Goal: Task Accomplishment & Management: Use online tool/utility

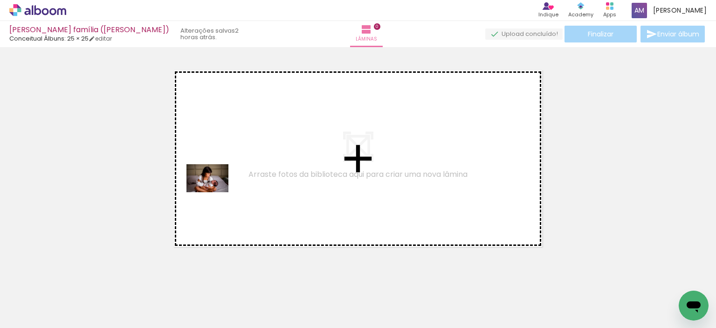
drag, startPoint x: 147, startPoint y: 299, endPoint x: 216, endPoint y: 173, distance: 143.9
click at [216, 173] on quentale-workspace at bounding box center [358, 164] width 716 height 328
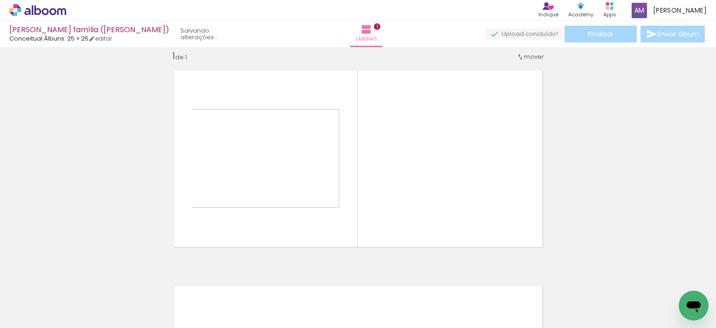
scroll to position [12, 0]
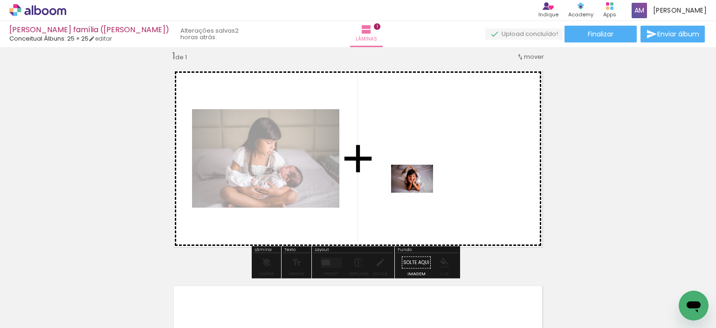
drag, startPoint x: 101, startPoint y: 300, endPoint x: 419, endPoint y: 192, distance: 336.4
click at [419, 192] on quentale-workspace at bounding box center [358, 164] width 716 height 328
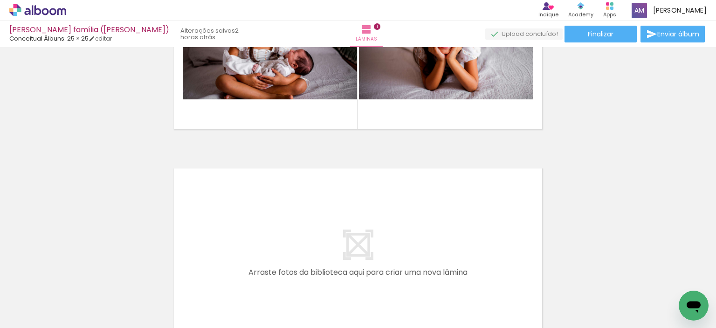
scroll to position [151, 0]
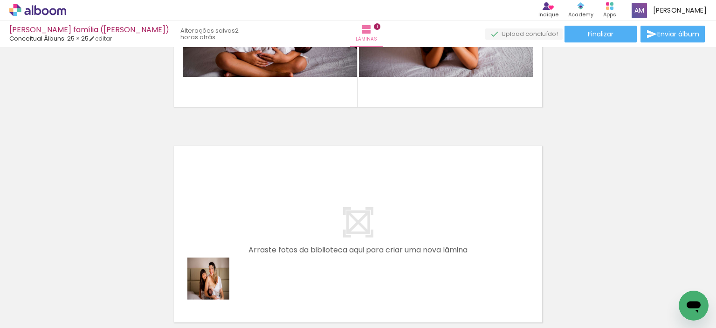
drag, startPoint x: 215, startPoint y: 285, endPoint x: 235, endPoint y: 222, distance: 65.9
click at [235, 222] on quentale-workspace at bounding box center [358, 164] width 716 height 328
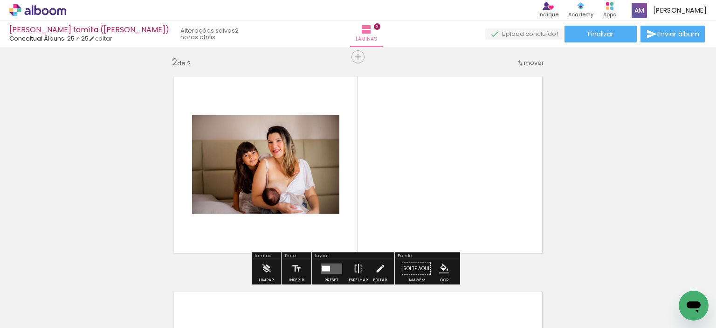
scroll to position [227, 0]
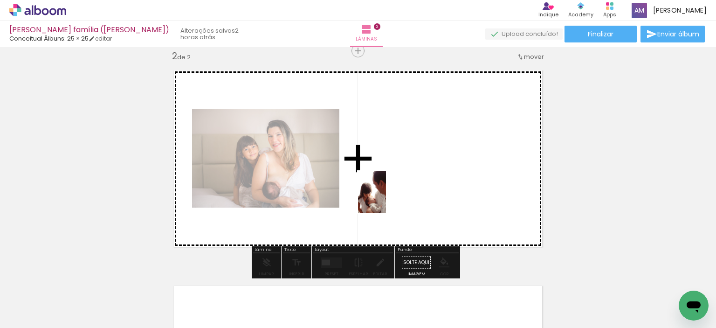
drag, startPoint x: 303, startPoint y: 294, endPoint x: 386, endPoint y: 199, distance: 126.2
click at [386, 199] on quentale-workspace at bounding box center [358, 164] width 716 height 328
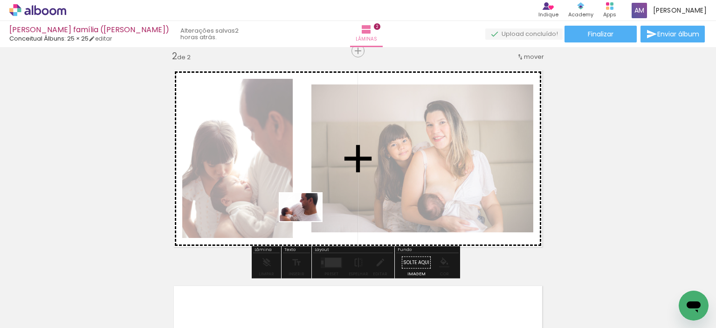
drag, startPoint x: 265, startPoint y: 299, endPoint x: 308, endPoint y: 221, distance: 89.3
click at [308, 221] on quentale-workspace at bounding box center [358, 164] width 716 height 328
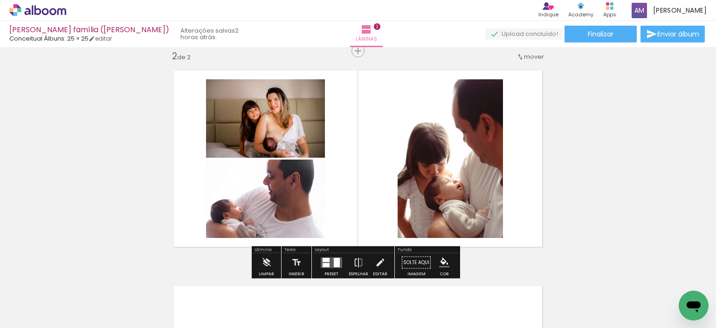
click at [323, 260] on div at bounding box center [326, 259] width 7 height 4
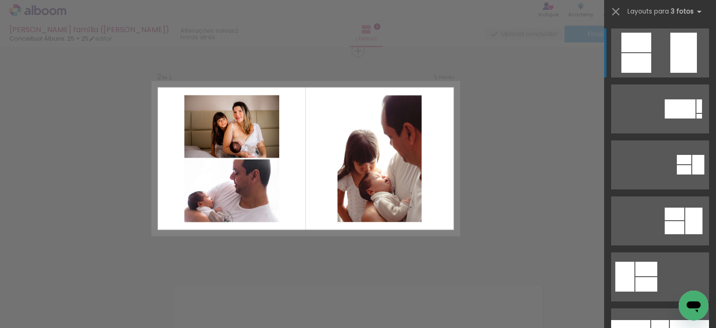
click at [677, 61] on div at bounding box center [683, 53] width 27 height 40
click at [675, 61] on div at bounding box center [683, 53] width 27 height 40
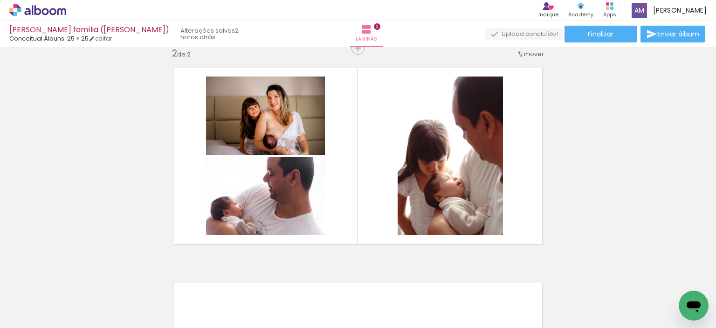
scroll to position [233, 0]
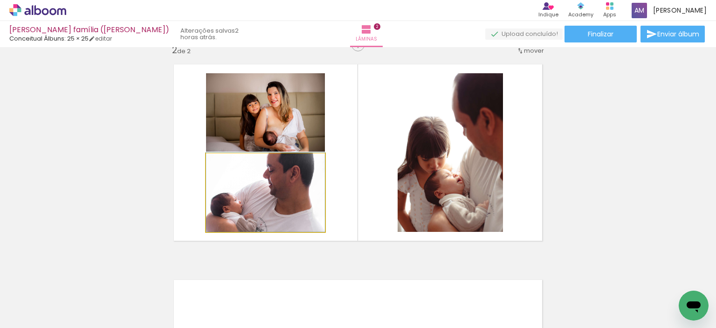
drag, startPoint x: 290, startPoint y: 214, endPoint x: 116, endPoint y: 197, distance: 175.1
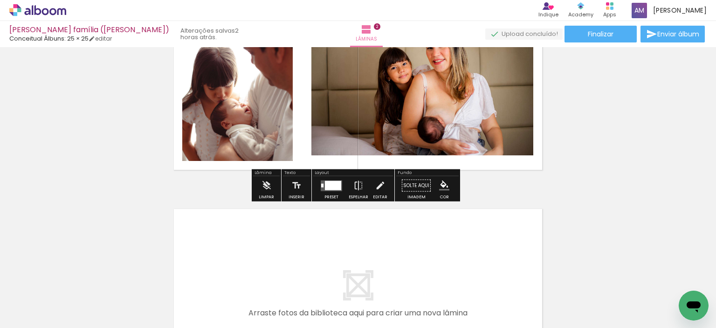
scroll to position [326, 0]
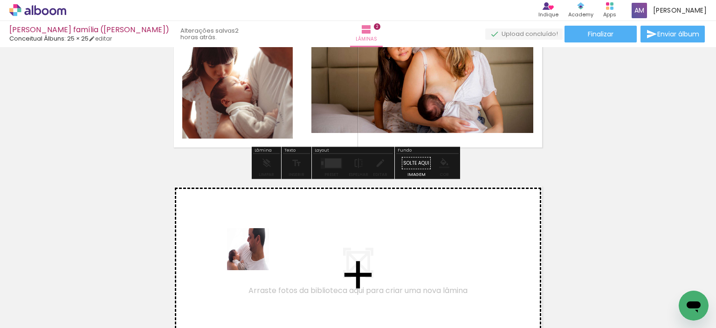
drag, startPoint x: 254, startPoint y: 270, endPoint x: 255, endPoint y: 246, distance: 24.3
click at [255, 246] on quentale-workspace at bounding box center [358, 164] width 716 height 328
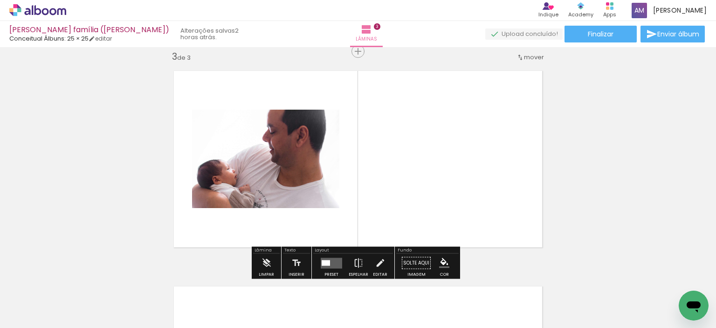
scroll to position [442, 0]
drag, startPoint x: 358, startPoint y: 304, endPoint x: 391, endPoint y: 203, distance: 106.4
click at [391, 203] on quentale-workspace at bounding box center [358, 164] width 716 height 328
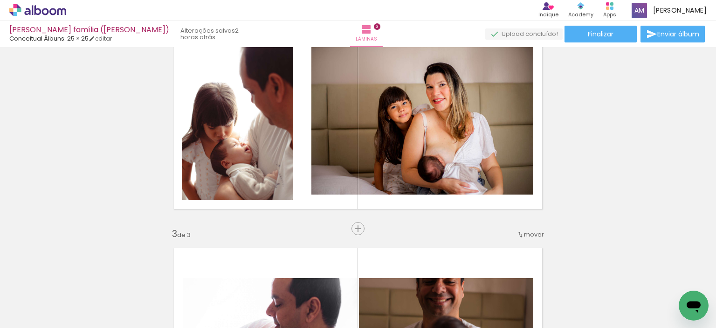
scroll to position [209, 0]
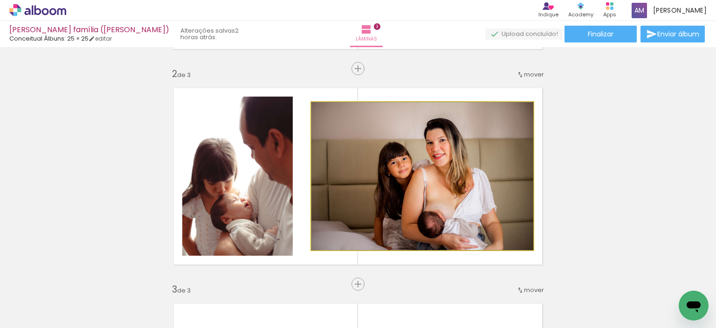
drag, startPoint x: 434, startPoint y: 188, endPoint x: 604, endPoint y: 175, distance: 170.2
click at [572, 176] on div "Inserir lâmina 1 de 3 Inserir lâmina 2 de 3 Inserir lâmina 3 de 3" at bounding box center [358, 272] width 716 height 862
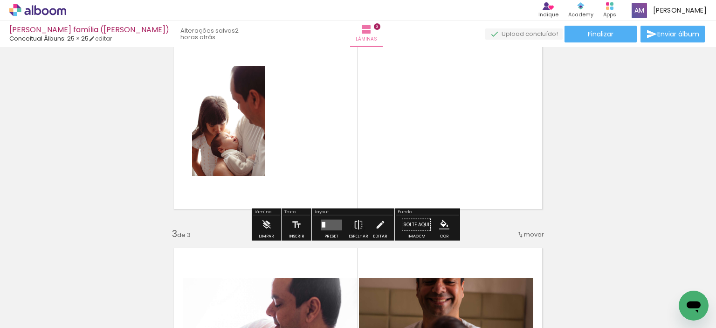
scroll to position [349, 0]
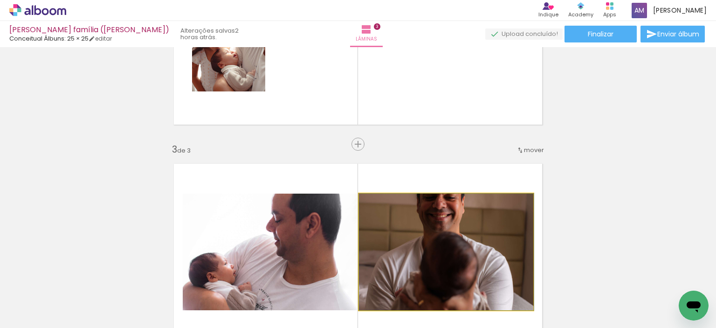
drag, startPoint x: 430, startPoint y: 219, endPoint x: 607, endPoint y: 196, distance: 178.6
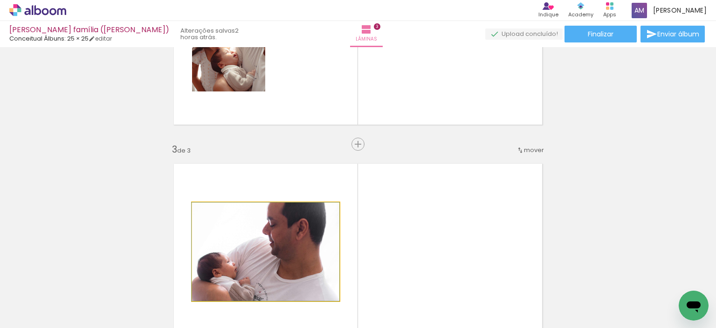
drag, startPoint x: 301, startPoint y: 249, endPoint x: 119, endPoint y: 225, distance: 183.3
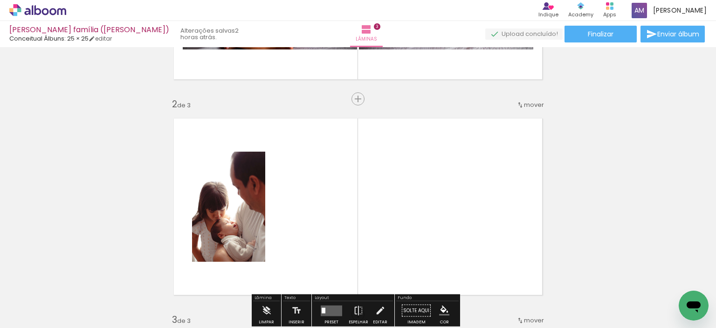
scroll to position [163, 0]
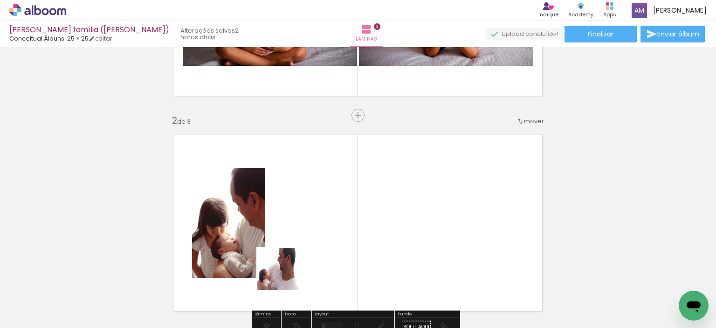
drag, startPoint x: 285, startPoint y: 275, endPoint x: 331, endPoint y: 206, distance: 83.1
click at [331, 206] on quentale-workspace at bounding box center [358, 164] width 716 height 328
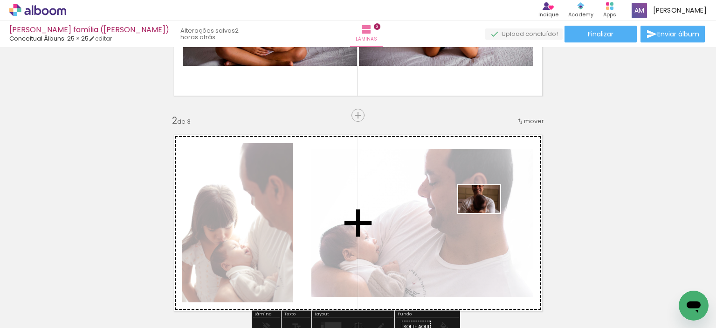
drag, startPoint x: 449, startPoint y: 232, endPoint x: 486, endPoint y: 213, distance: 41.5
click at [486, 213] on quentale-workspace at bounding box center [358, 164] width 716 height 328
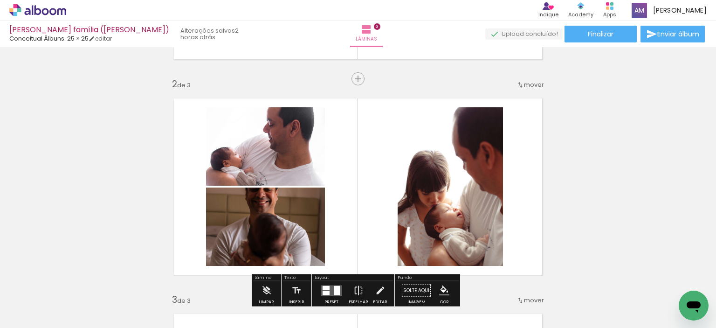
scroll to position [256, 0]
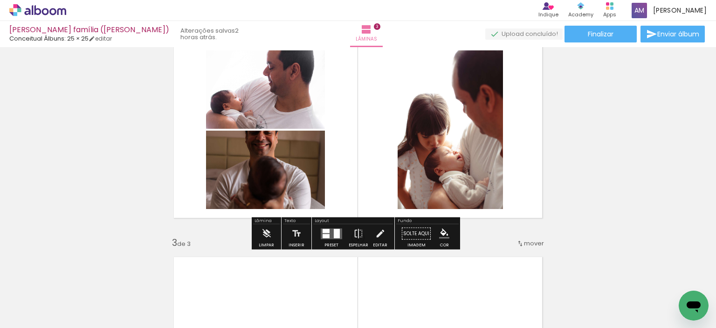
click at [328, 232] on quentale-layouter at bounding box center [331, 233] width 21 height 11
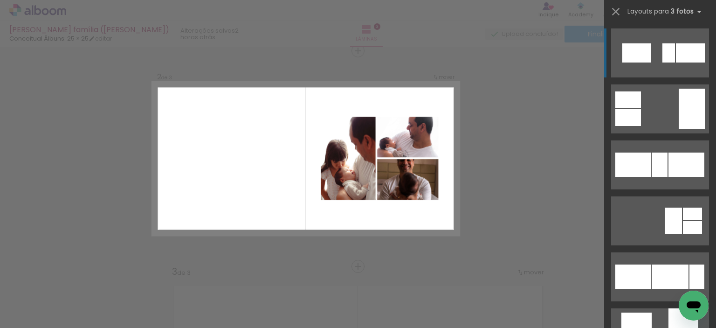
scroll to position [932, 0]
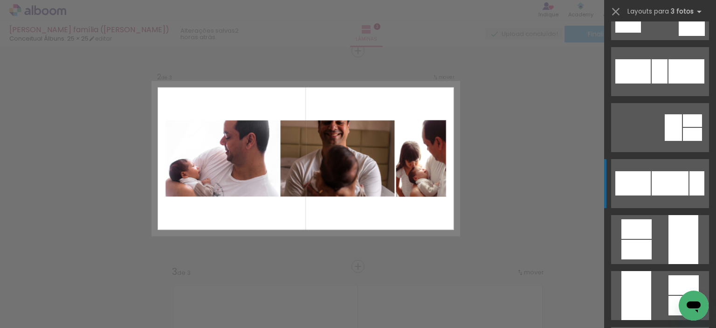
click at [672, 190] on div at bounding box center [670, 183] width 37 height 24
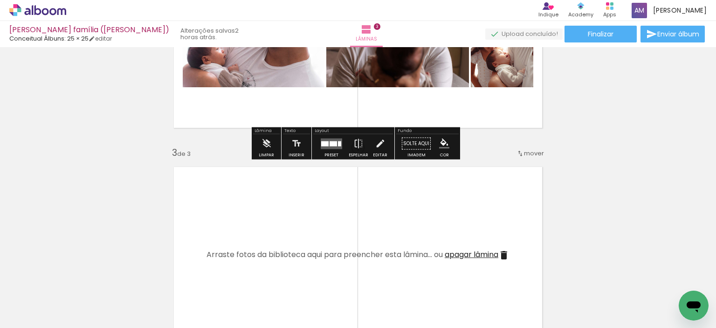
scroll to position [420, 0]
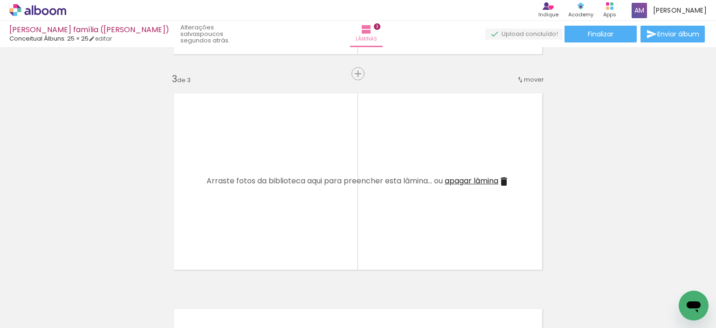
drag, startPoint x: 400, startPoint y: 305, endPoint x: 273, endPoint y: 231, distance: 147.9
click at [273, 231] on quentale-workspace at bounding box center [358, 164] width 716 height 328
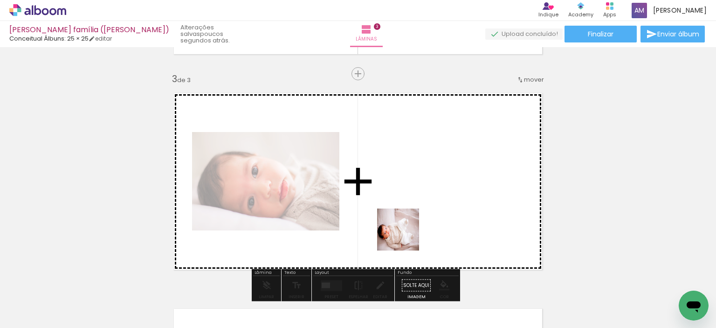
drag, startPoint x: 456, startPoint y: 303, endPoint x: 386, endPoint y: 216, distance: 112.1
click at [386, 216] on quentale-workspace at bounding box center [358, 164] width 716 height 328
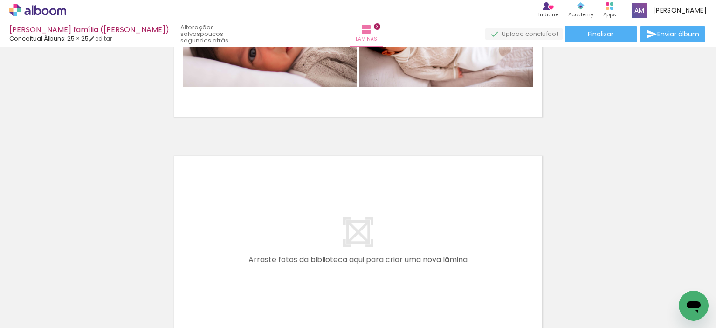
scroll to position [606, 0]
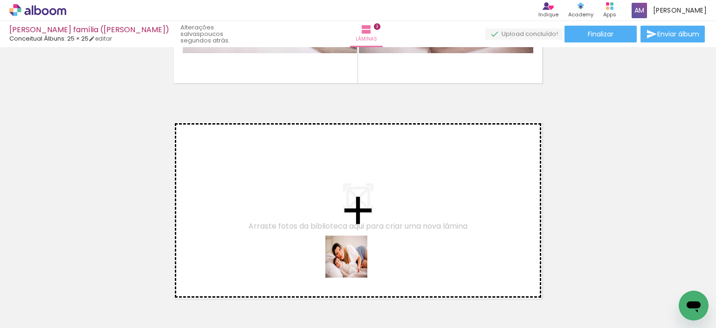
drag, startPoint x: 513, startPoint y: 303, endPoint x: 348, endPoint y: 262, distance: 169.7
click at [348, 262] on quentale-workspace at bounding box center [358, 164] width 716 height 328
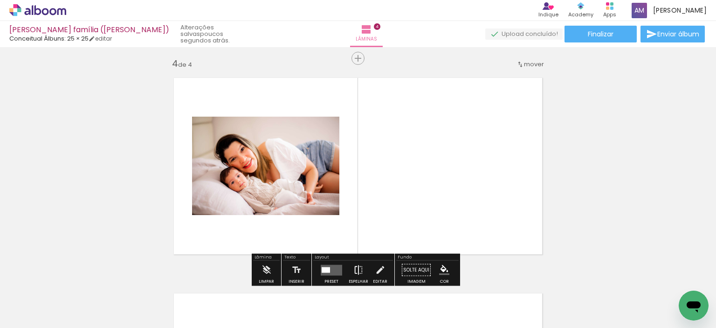
scroll to position [658, 0]
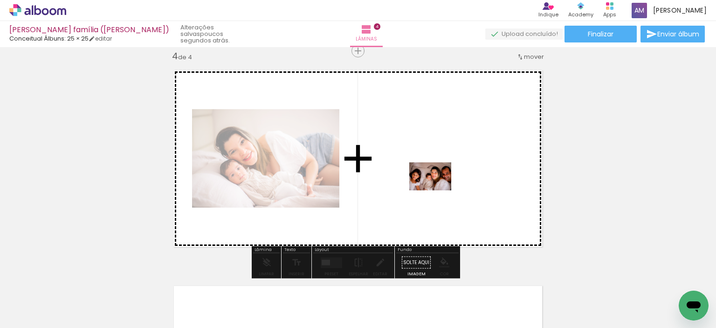
drag, startPoint x: 566, startPoint y: 305, endPoint x: 427, endPoint y: 184, distance: 184.7
click at [427, 184] on quentale-workspace at bounding box center [358, 164] width 716 height 328
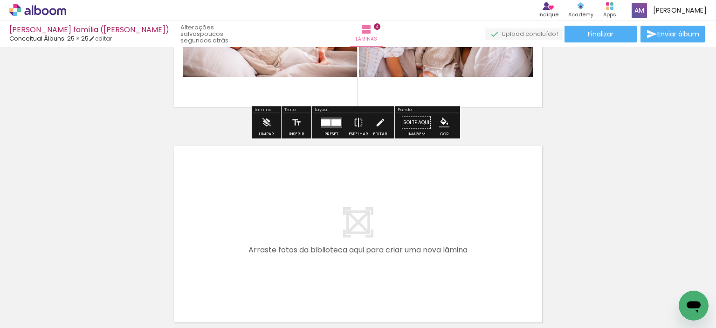
scroll to position [844, 0]
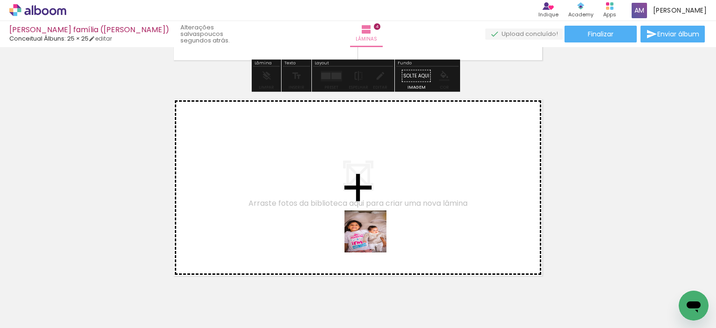
drag, startPoint x: 436, startPoint y: 307, endPoint x: 342, endPoint y: 219, distance: 128.6
click at [342, 219] on quentale-workspace at bounding box center [358, 164] width 716 height 328
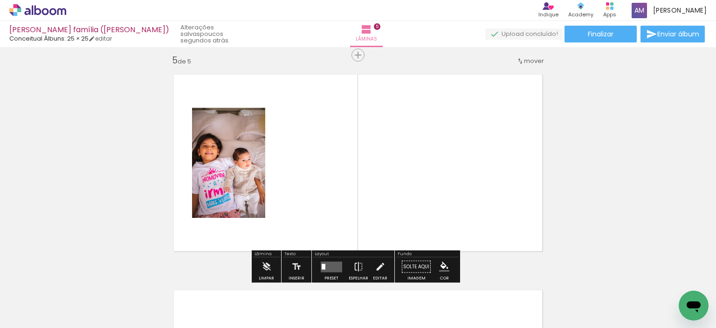
scroll to position [873, 0]
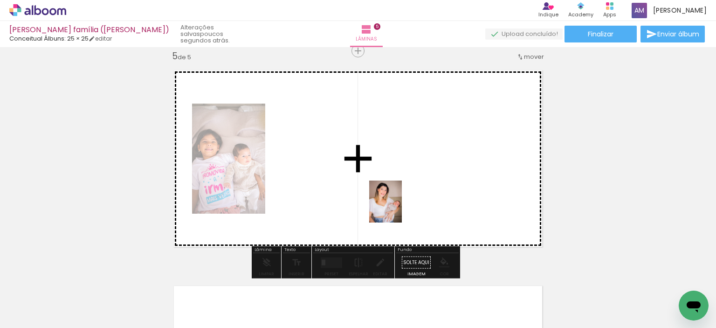
drag, startPoint x: 488, startPoint y: 307, endPoint x: 356, endPoint y: 179, distance: 184.3
click at [360, 182] on quentale-workspace at bounding box center [358, 164] width 716 height 328
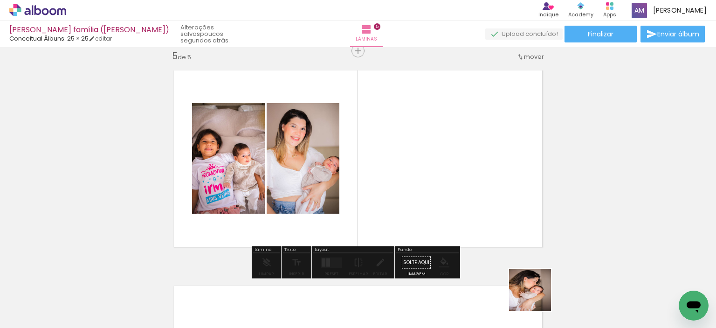
drag, startPoint x: 538, startPoint y: 300, endPoint x: 409, endPoint y: 177, distance: 178.4
click at [417, 180] on quentale-workspace at bounding box center [358, 164] width 716 height 328
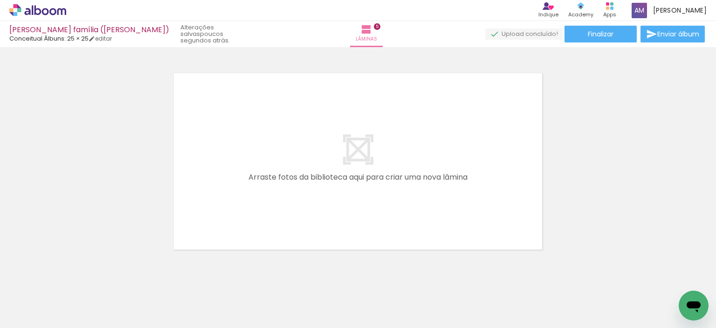
scroll to position [1106, 0]
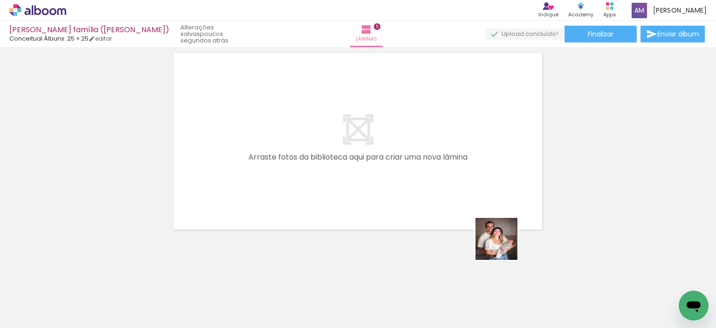
drag, startPoint x: 590, startPoint y: 298, endPoint x: 304, endPoint y: 172, distance: 311.6
click at [335, 182] on quentale-workspace at bounding box center [358, 164] width 716 height 328
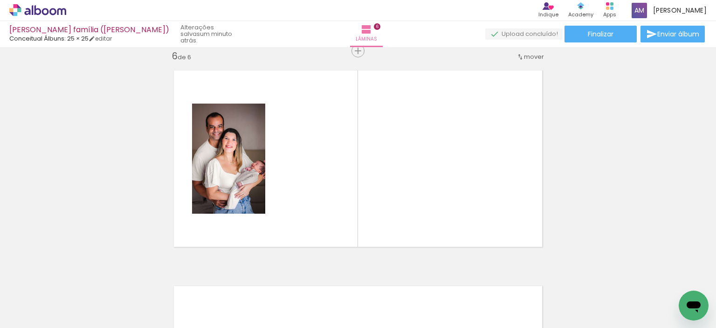
scroll to position [0, 581]
drag, startPoint x: 352, startPoint y: 290, endPoint x: 357, endPoint y: 194, distance: 95.7
click at [357, 194] on quentale-workspace at bounding box center [358, 164] width 716 height 328
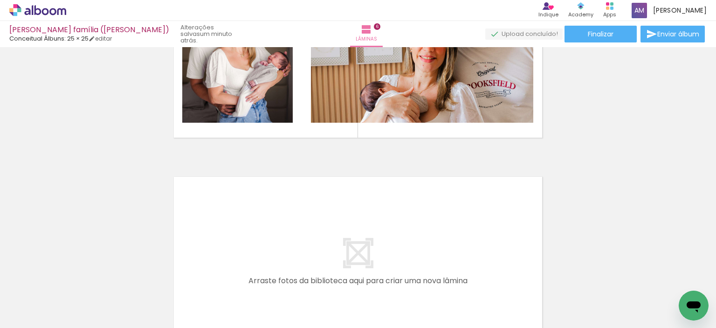
scroll to position [1228, 0]
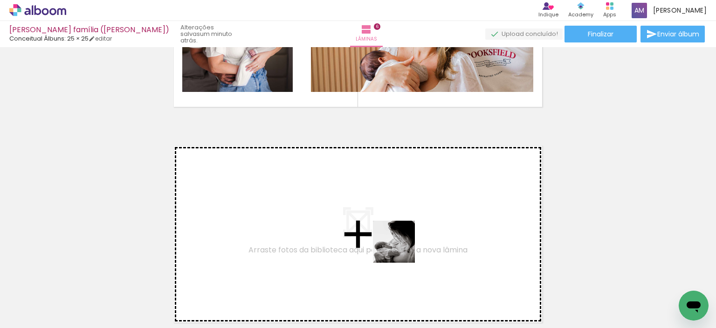
drag, startPoint x: 405, startPoint y: 297, endPoint x: 399, endPoint y: 236, distance: 61.8
click at [399, 236] on quentale-workspace at bounding box center [358, 164] width 716 height 328
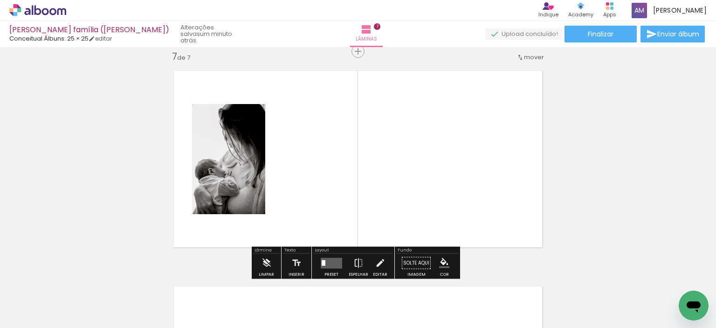
scroll to position [1304, 0]
drag, startPoint x: 459, startPoint y: 301, endPoint x: 408, endPoint y: 175, distance: 135.1
click at [425, 193] on quentale-workspace at bounding box center [358, 164] width 716 height 328
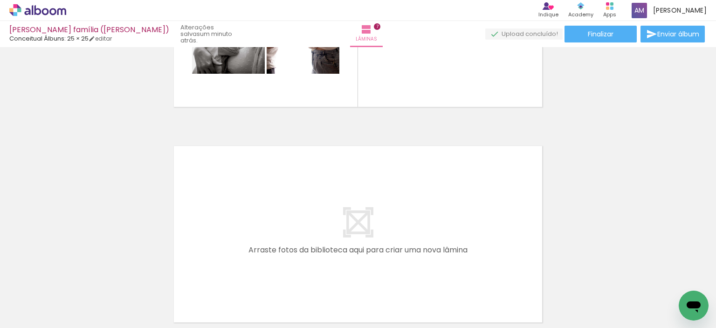
scroll to position [0, 811]
drag, startPoint x: 326, startPoint y: 305, endPoint x: 289, endPoint y: 220, distance: 93.5
click at [289, 220] on quentale-workspace at bounding box center [358, 164] width 716 height 328
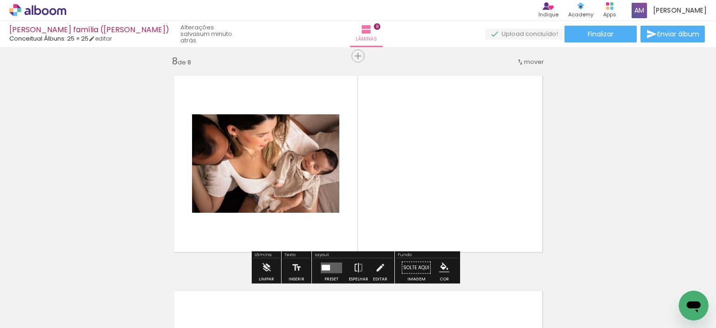
scroll to position [1519, 0]
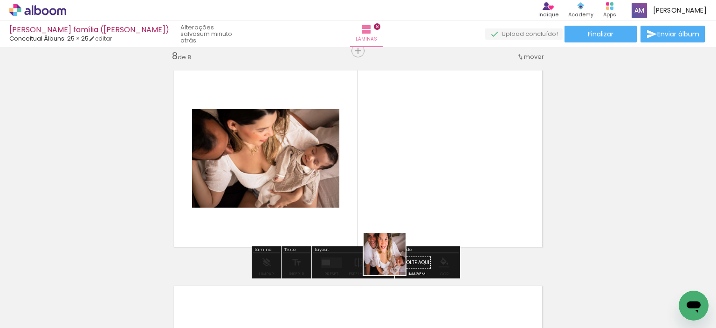
drag, startPoint x: 392, startPoint y: 261, endPoint x: 398, endPoint y: 186, distance: 74.8
click at [398, 186] on quentale-workspace at bounding box center [358, 164] width 716 height 328
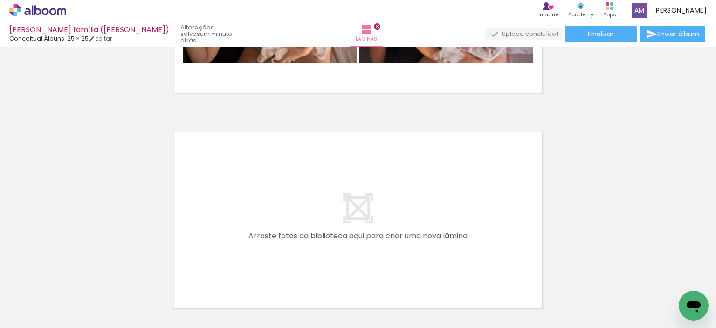
scroll to position [1706, 0]
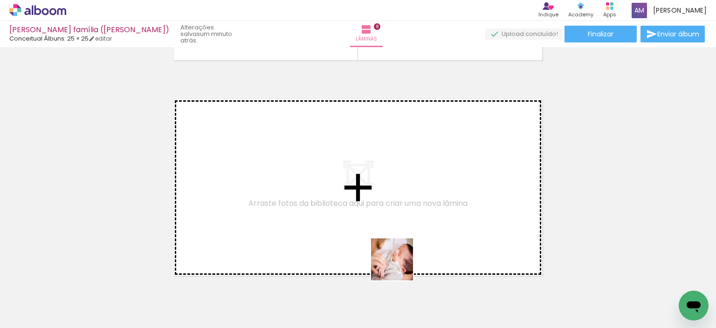
drag, startPoint x: 399, startPoint y: 266, endPoint x: 368, endPoint y: 237, distance: 42.2
click at [368, 237] on quentale-workspace at bounding box center [358, 164] width 716 height 328
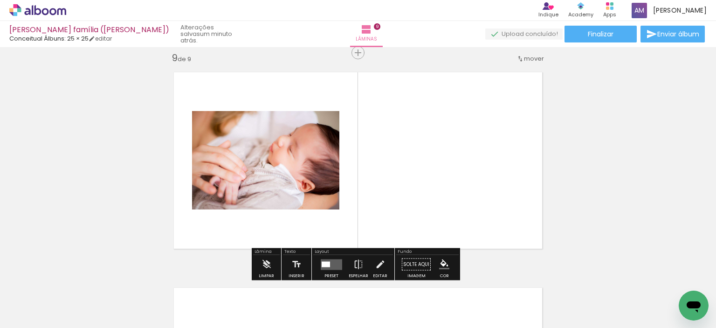
scroll to position [1734, 0]
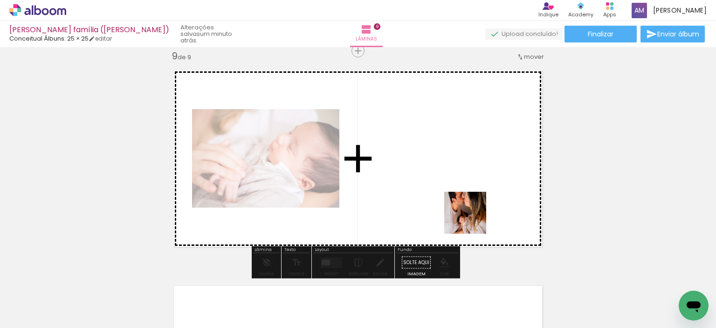
drag, startPoint x: 480, startPoint y: 264, endPoint x: 461, endPoint y: 189, distance: 77.6
click at [461, 189] on quentale-workspace at bounding box center [358, 164] width 716 height 328
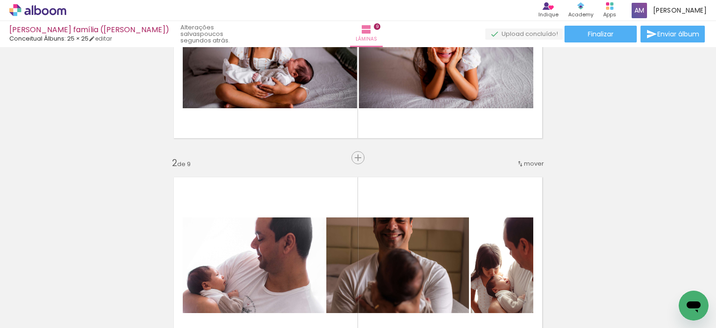
scroll to position [186, 0]
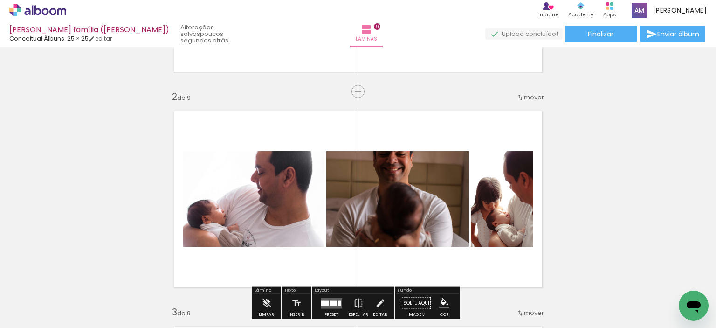
drag, startPoint x: 259, startPoint y: 224, endPoint x: 30, endPoint y: 173, distance: 234.3
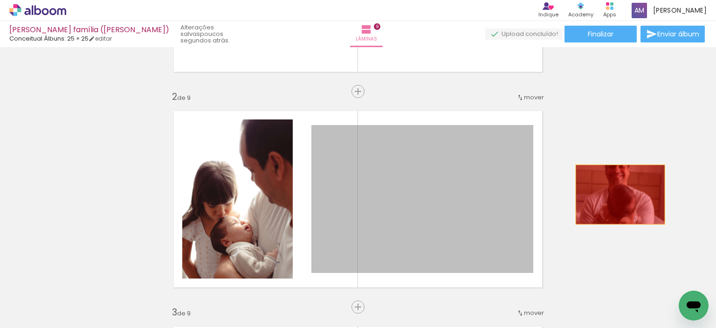
drag, startPoint x: 399, startPoint y: 206, endPoint x: 665, endPoint y: 190, distance: 266.7
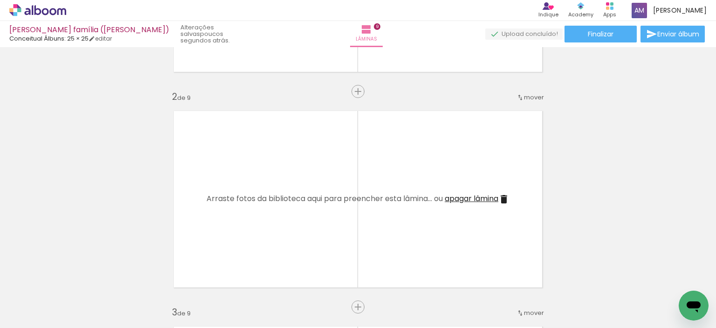
click at [468, 195] on span "apagar lâmina" at bounding box center [472, 198] width 54 height 11
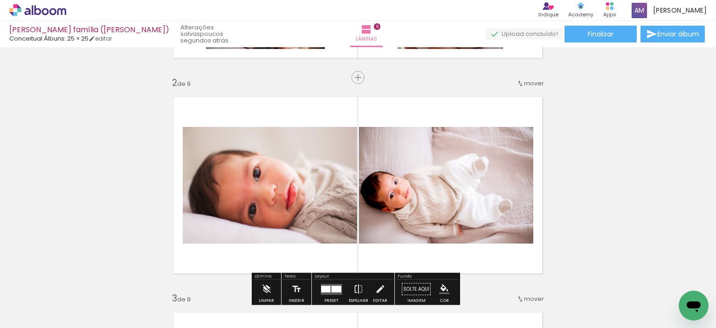
scroll to position [186, 0]
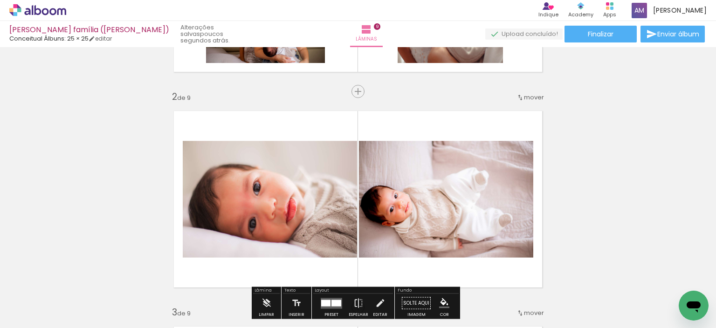
click at [536, 97] on span "mover" at bounding box center [534, 97] width 20 height 9
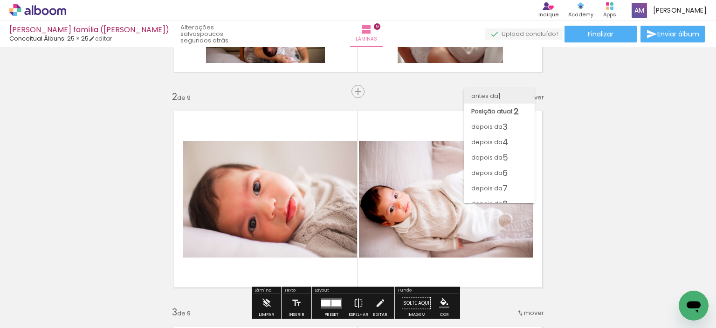
click at [496, 96] on span "antes da" at bounding box center [484, 95] width 27 height 15
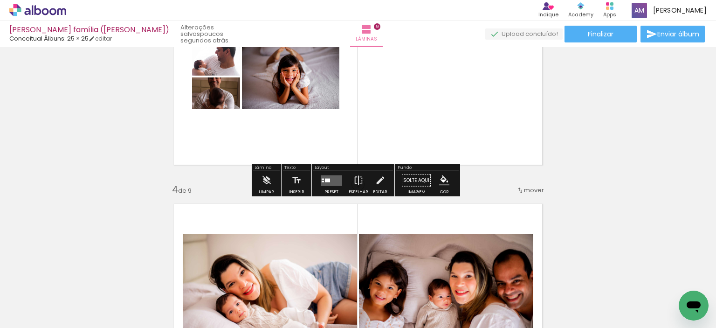
scroll to position [431, 0]
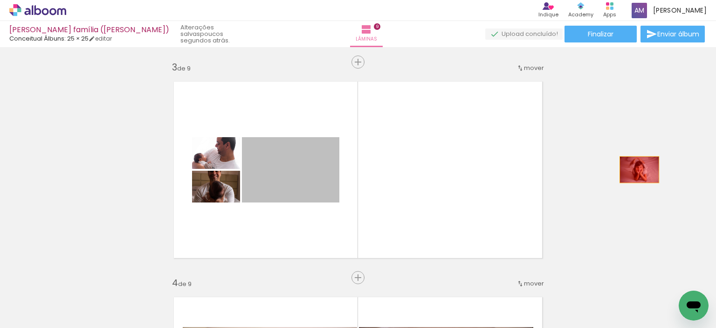
drag, startPoint x: 305, startPoint y: 179, endPoint x: 636, endPoint y: 169, distance: 331.1
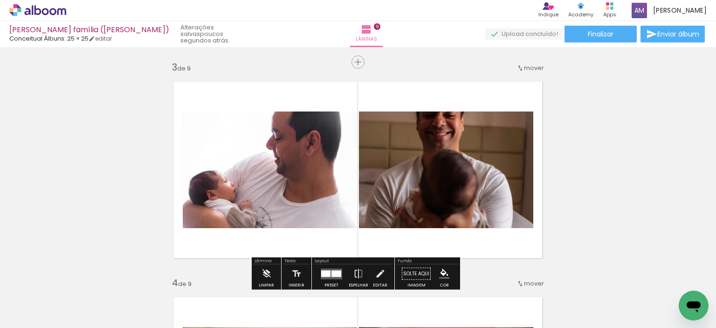
drag, startPoint x: 262, startPoint y: 172, endPoint x: 76, endPoint y: 156, distance: 186.7
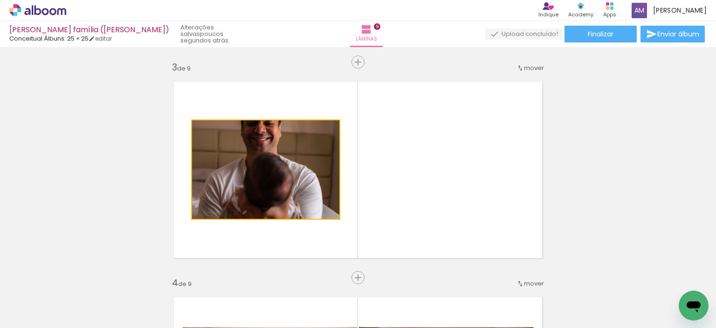
drag, startPoint x: 280, startPoint y: 166, endPoint x: 653, endPoint y: 167, distance: 372.9
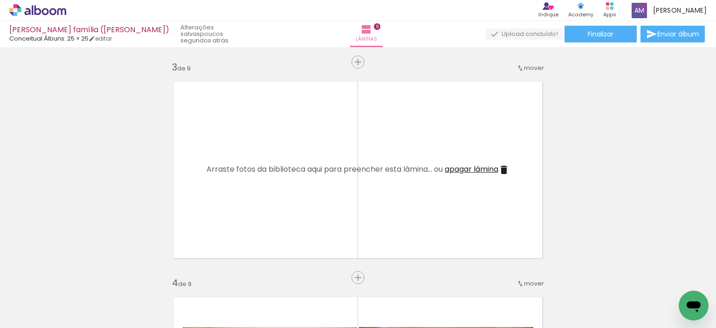
click at [481, 172] on span "apagar lâmina" at bounding box center [472, 169] width 54 height 11
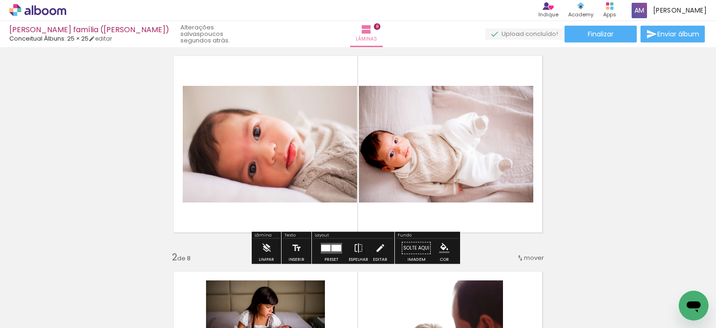
scroll to position [47, 0]
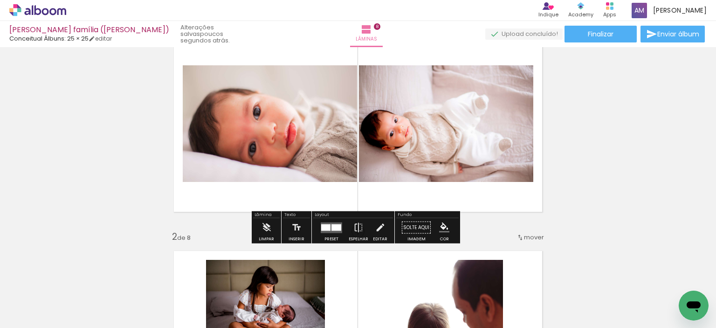
click at [331, 229] on div at bounding box center [336, 227] width 10 height 7
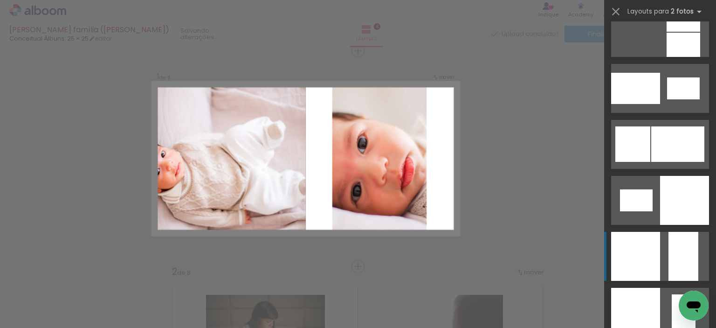
scroll to position [1212, 0]
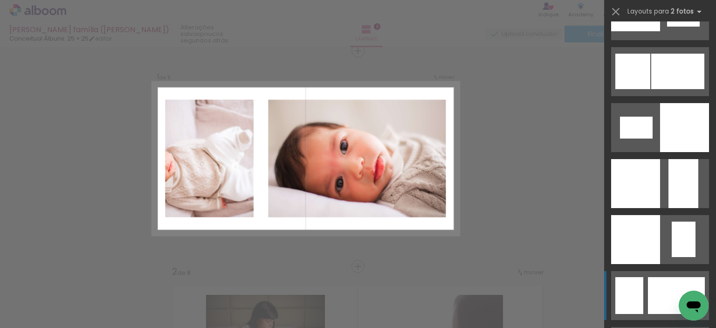
click at [652, 304] on div at bounding box center [676, 295] width 57 height 37
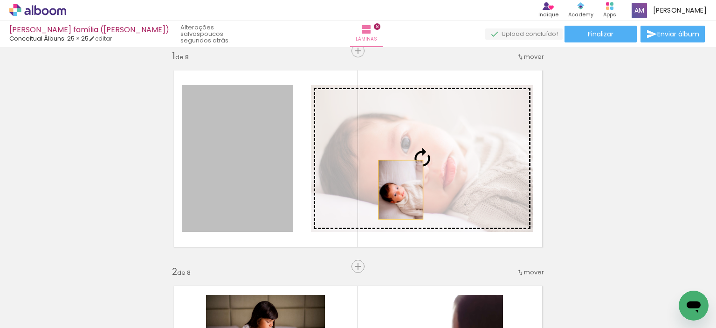
drag, startPoint x: 225, startPoint y: 193, endPoint x: 397, endPoint y: 189, distance: 172.5
click at [0, 0] on slot at bounding box center [0, 0] width 0 height 0
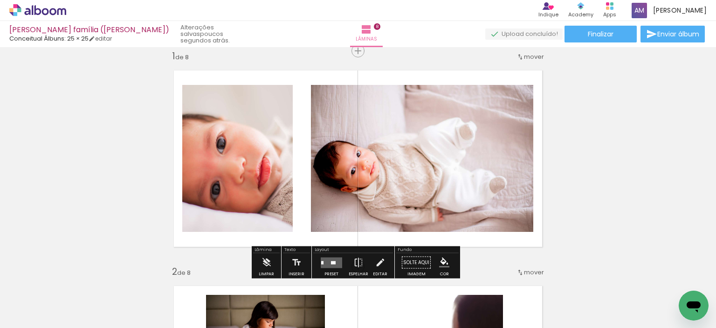
click at [333, 261] on quentale-layouter at bounding box center [331, 262] width 21 height 11
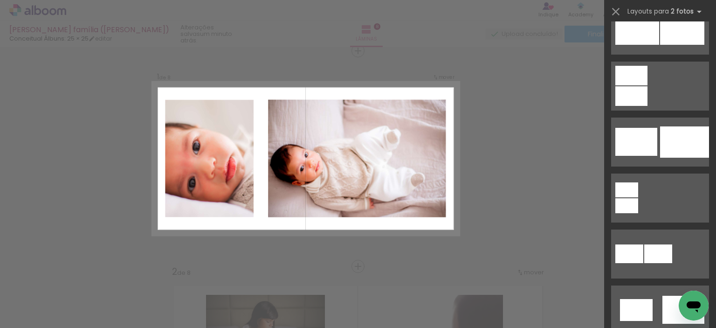
scroll to position [0, 0]
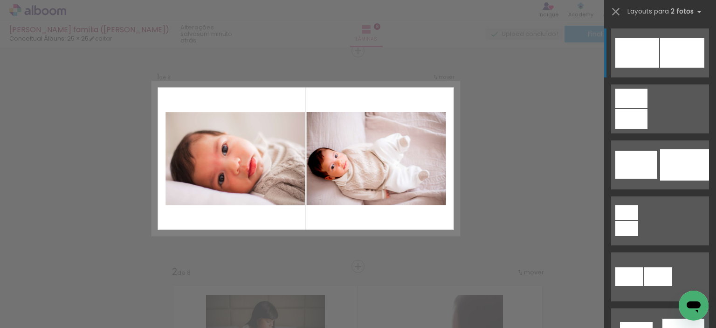
click at [654, 64] on div at bounding box center [637, 52] width 44 height 29
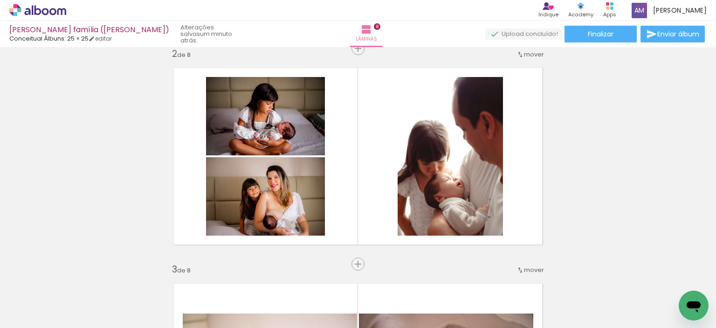
scroll to position [245, 0]
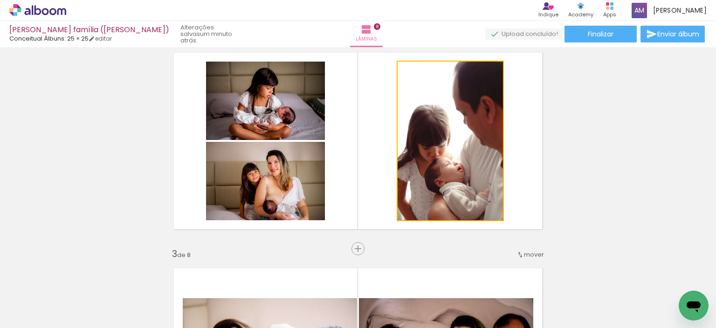
drag, startPoint x: 427, startPoint y: 144, endPoint x: 504, endPoint y: 153, distance: 77.9
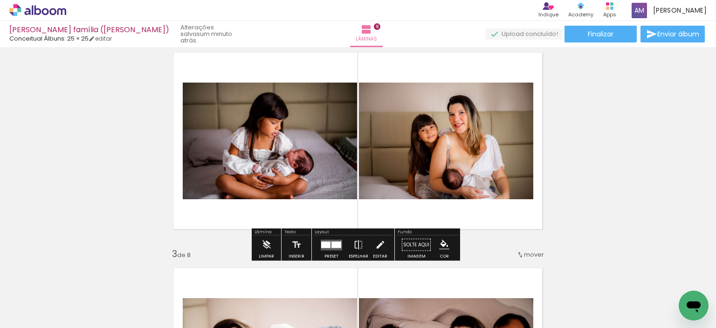
drag, startPoint x: 280, startPoint y: 138, endPoint x: 103, endPoint y: 124, distance: 178.1
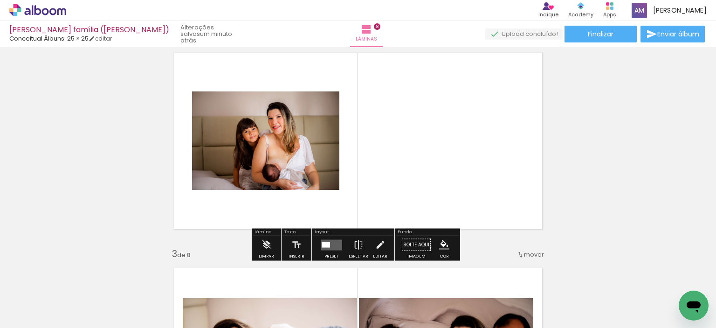
drag, startPoint x: 142, startPoint y: 145, endPoint x: 58, endPoint y: 134, distance: 84.6
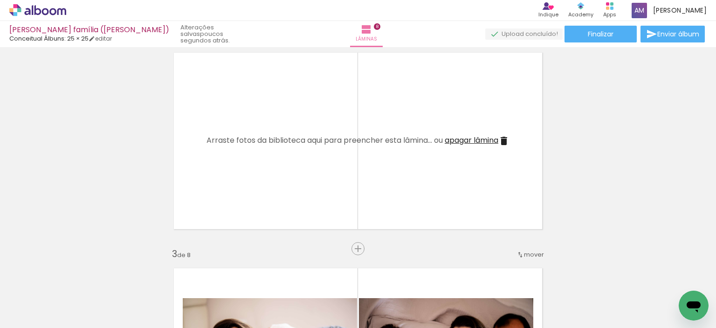
scroll to position [0, 0]
drag, startPoint x: 148, startPoint y: 296, endPoint x: 221, endPoint y: 183, distance: 134.6
click at [221, 183] on quentale-workspace at bounding box center [358, 164] width 716 height 328
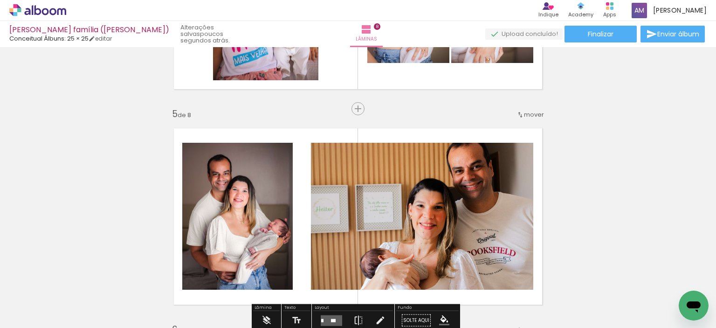
scroll to position [908, 0]
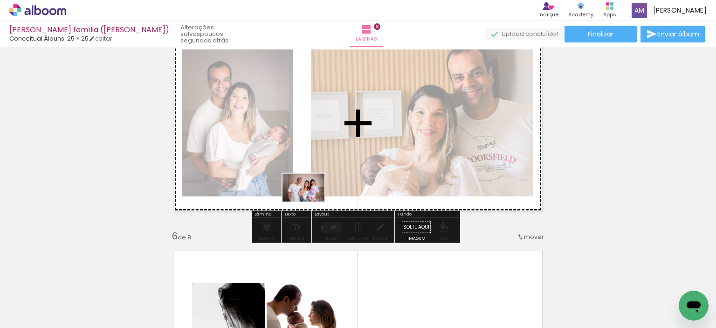
drag, startPoint x: 343, startPoint y: 300, endPoint x: 310, endPoint y: 201, distance: 103.5
click at [310, 201] on quentale-workspace at bounding box center [358, 164] width 716 height 328
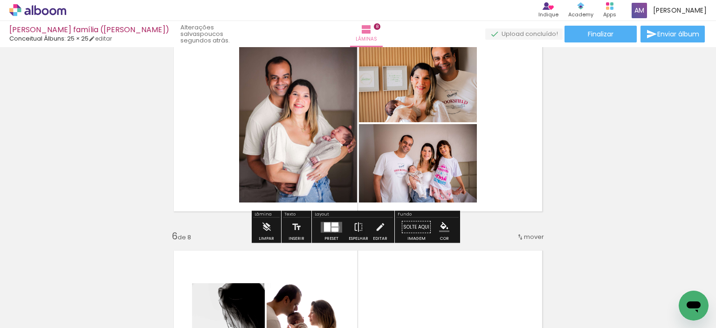
click at [333, 227] on div at bounding box center [334, 229] width 7 height 4
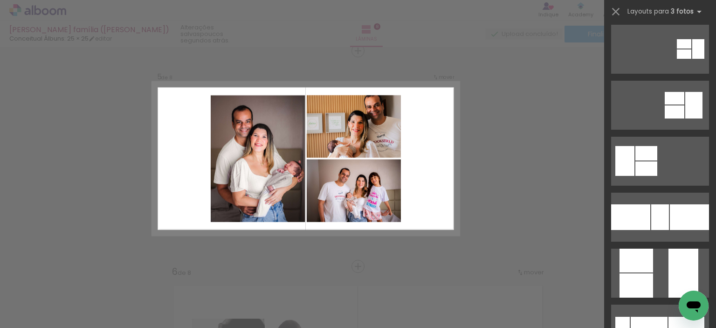
scroll to position [0, 0]
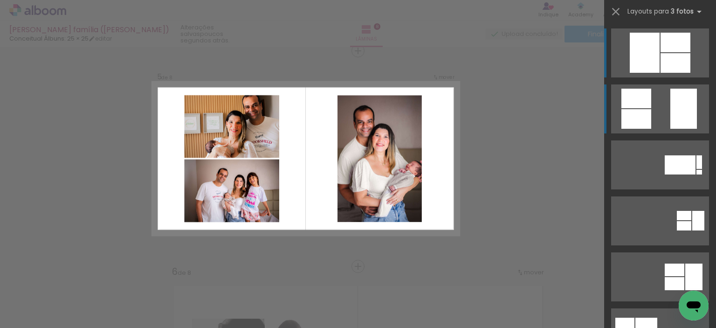
click at [658, 107] on quentale-layouter at bounding box center [660, 108] width 98 height 49
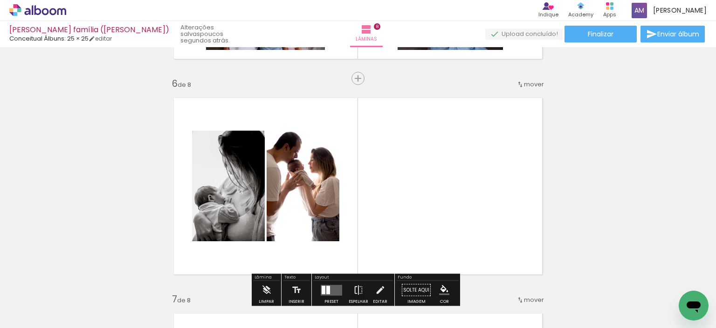
scroll to position [1059, 0]
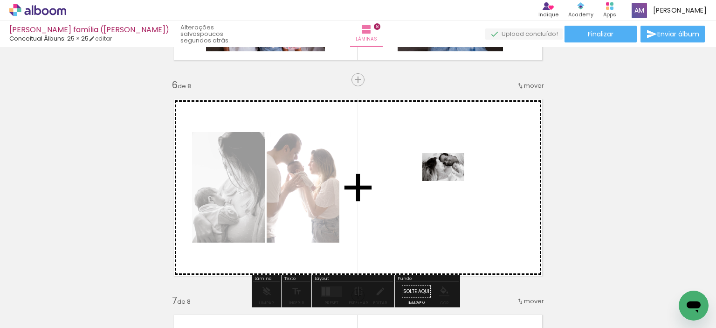
drag, startPoint x: 479, startPoint y: 303, endPoint x: 450, endPoint y: 181, distance: 125.8
click at [450, 181] on quentale-workspace at bounding box center [358, 164] width 716 height 328
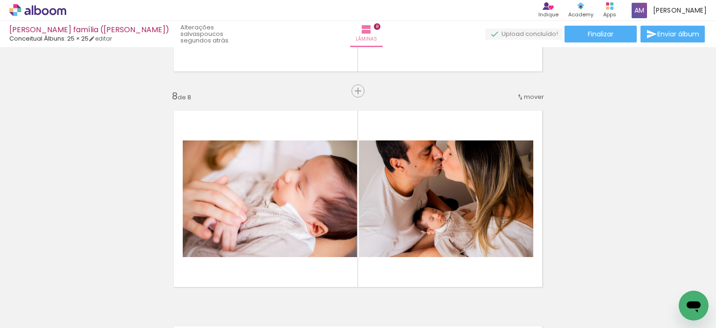
scroll to position [1526, 0]
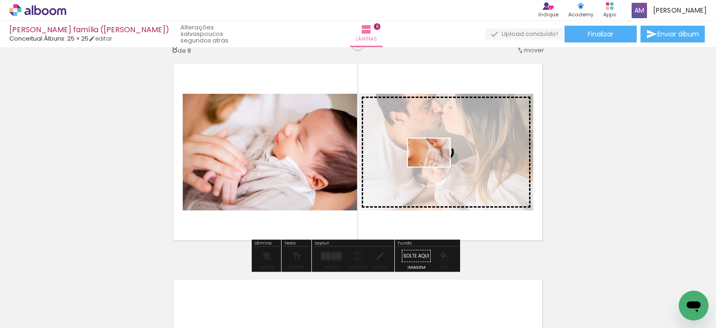
drag, startPoint x: 429, startPoint y: 256, endPoint x: 436, endPoint y: 166, distance: 90.2
click at [436, 166] on quentale-workspace at bounding box center [358, 164] width 716 height 328
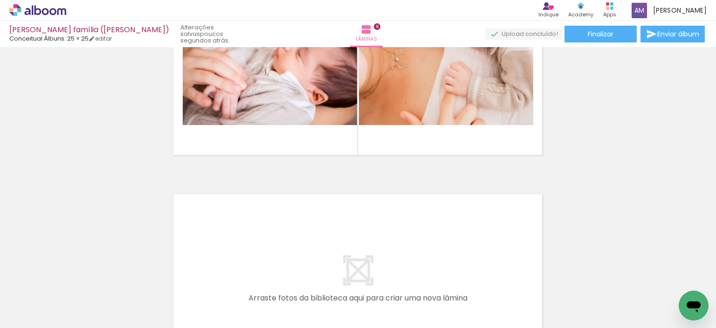
scroll to position [1619, 0]
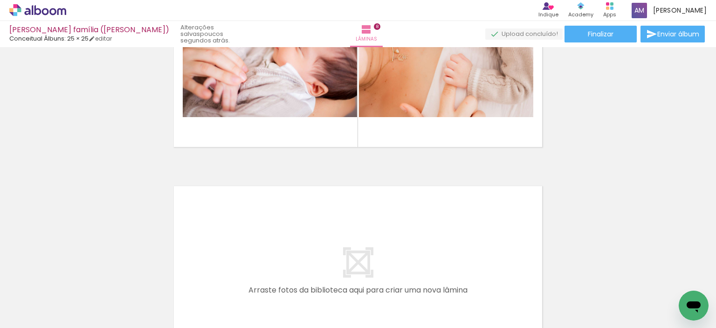
drag, startPoint x: 372, startPoint y: 296, endPoint x: 336, endPoint y: 227, distance: 78.2
click at [336, 227] on quentale-workspace at bounding box center [358, 164] width 716 height 328
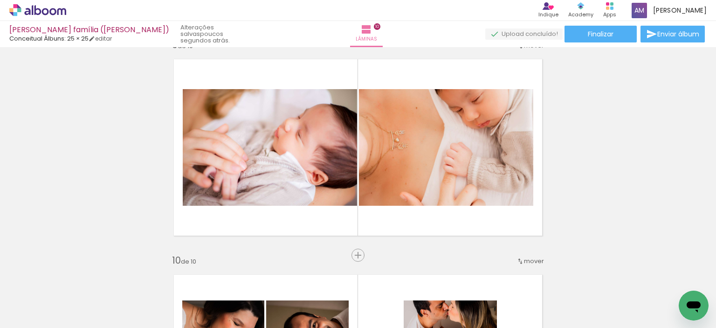
scroll to position [1725, 0]
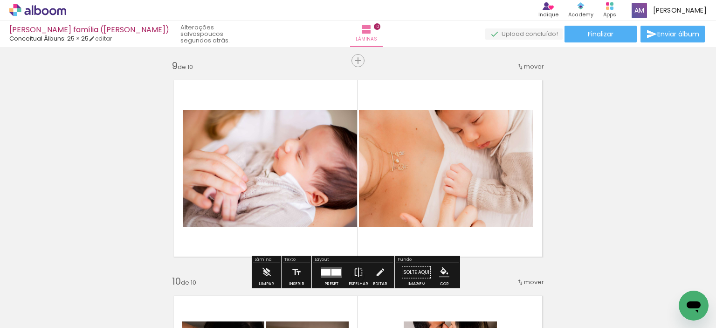
click at [532, 67] on span "mover" at bounding box center [534, 66] width 20 height 9
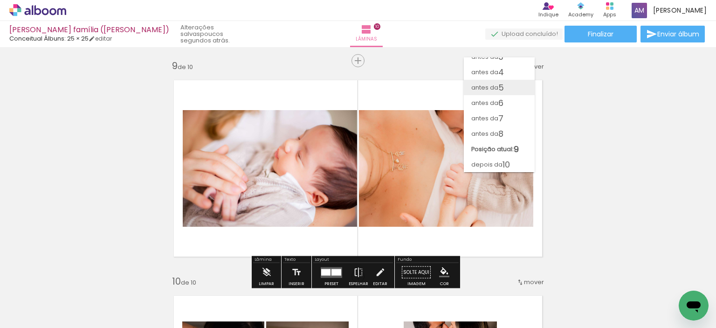
scroll to position [0, 0]
click at [517, 92] on paper-item "antes da 3" at bounding box center [499, 95] width 71 height 15
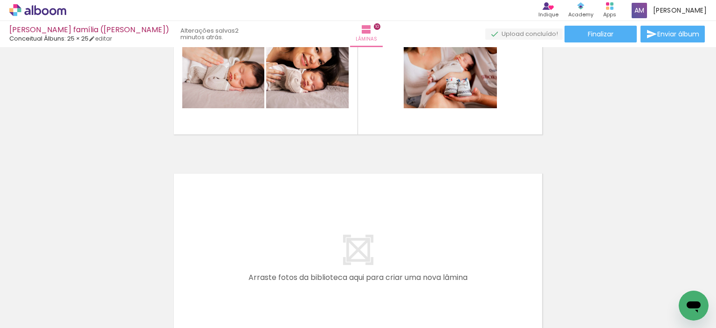
scroll to position [2098, 0]
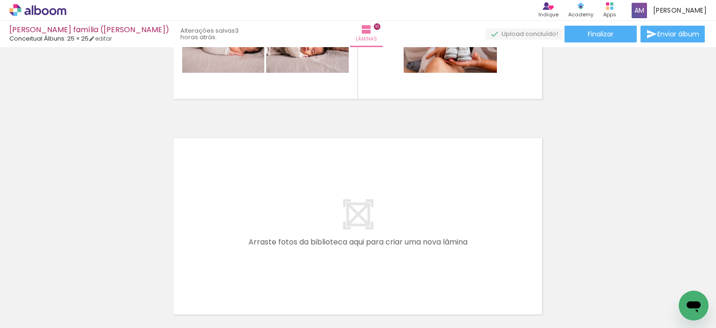
scroll to position [373, 0]
